Goal: Transaction & Acquisition: Purchase product/service

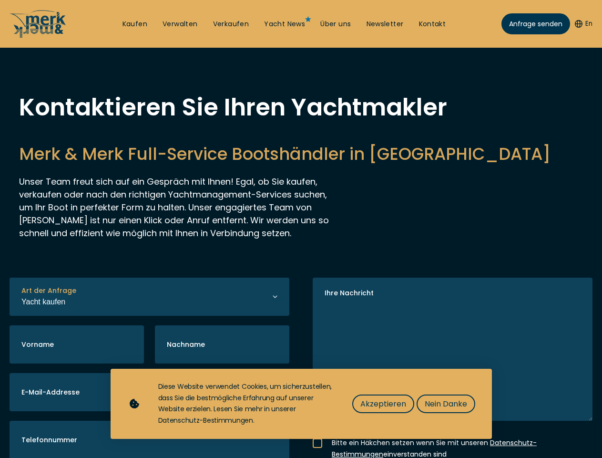
select select "buy"
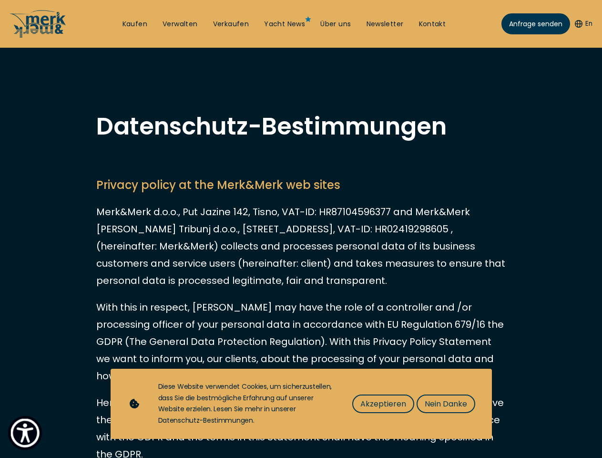
click at [25, 432] on img "Show Accessibility Preferences" at bounding box center [24, 432] width 29 height 29
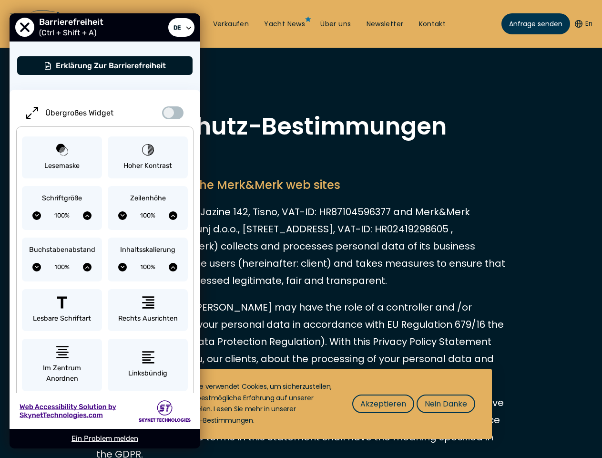
click at [582, 24] on button "En" at bounding box center [584, 24] width 18 height 10
click at [383, 403] on span "Akzeptieren" at bounding box center [383, 404] width 46 height 12
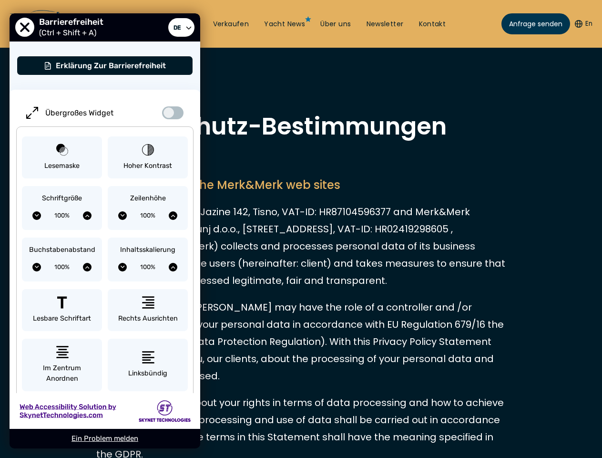
click at [445, 0] on div "Nach oben Kaufen Verwalten Verkaufen Yacht News Über uns Newsletter Kontakt Sen…" at bounding box center [301, 0] width 602 height 0
